Goal: Communication & Community: Answer question/provide support

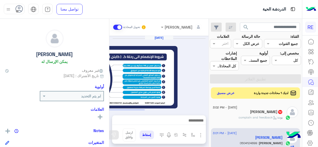
scroll to position [468, 0]
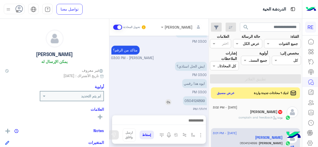
click at [203, 100] on p "0504124899" at bounding box center [195, 100] width 24 height 9
copy p "0504124899"
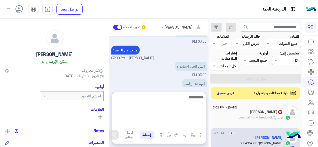
click at [199, 121] on textarea at bounding box center [159, 109] width 94 height 31
type textarea "*"
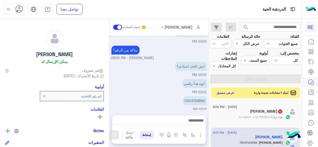
click at [225, 91] on button "عرض مسبق" at bounding box center [226, 92] width 22 height 7
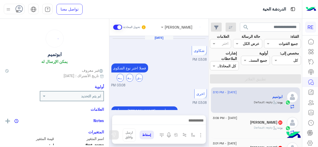
scroll to position [210, 0]
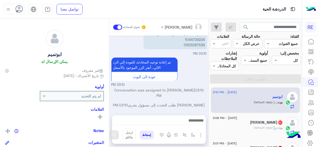
drag, startPoint x: 210, startPoint y: 86, endPoint x: 210, endPoint y: 91, distance: 4.1
click at [210, 91] on div "[DATE] - 3:10 PM [PERSON_NAME] : Default reply [DATE] - 3:09 PM [PERSON_NAME] 3…" at bounding box center [255, 116] width 93 height 63
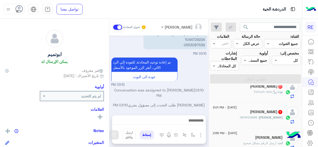
scroll to position [46, 0]
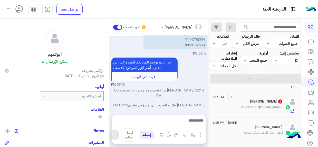
click at [249, 102] on div "[PERSON_NAME] 1" at bounding box center [248, 101] width 70 height 5
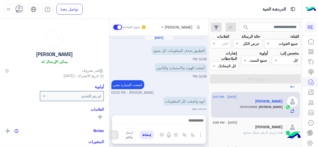
scroll to position [103, 0]
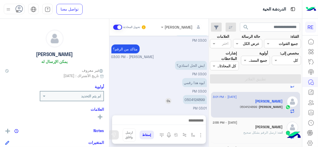
click at [194, 98] on p "0504124899" at bounding box center [195, 99] width 24 height 9
copy p "0504124899"
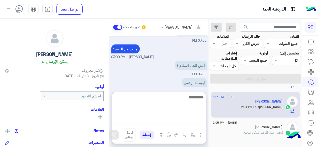
click at [197, 123] on textarea at bounding box center [159, 109] width 94 height 31
type textarea "**********"
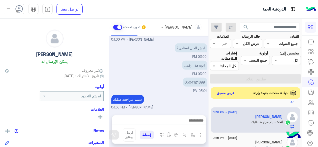
scroll to position [119, 0]
